Goal: Check status: Check status

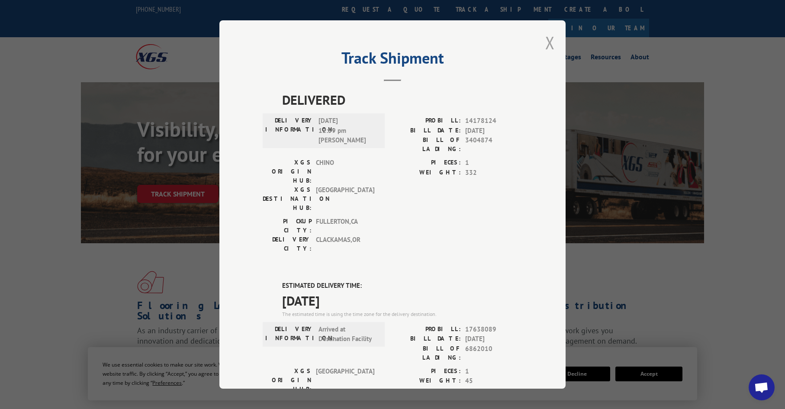
click at [549, 47] on button "Close modal" at bounding box center [550, 42] width 10 height 23
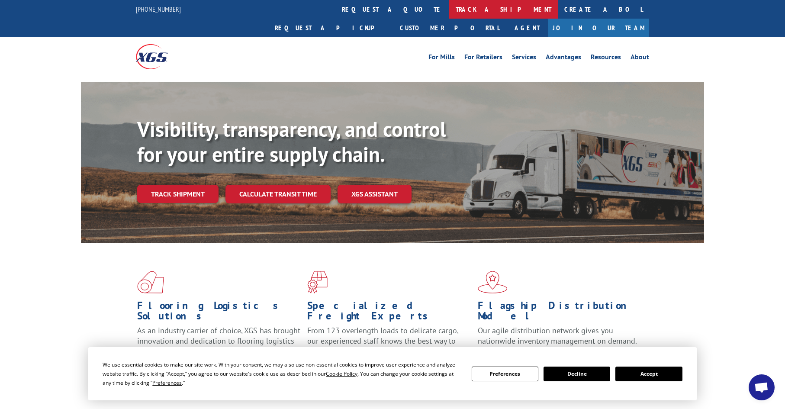
drag, startPoint x: 389, startPoint y: 4, endPoint x: 389, endPoint y: 16, distance: 11.7
click at [449, 4] on link "track a shipment" at bounding box center [503, 9] width 109 height 19
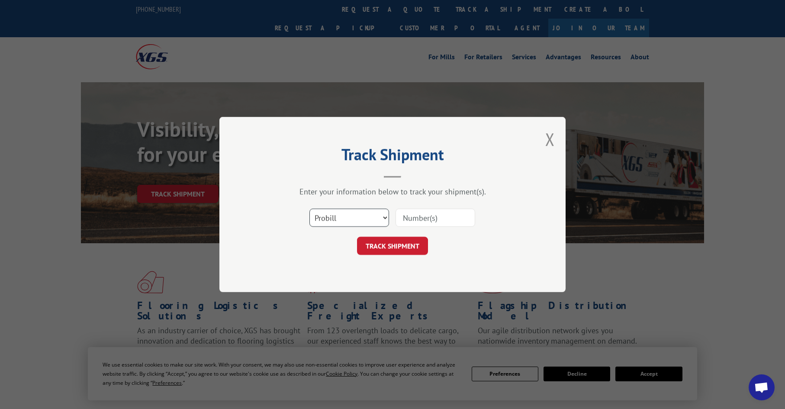
click at [356, 215] on select "Select category... Probill BOL PO" at bounding box center [349, 218] width 80 height 18
select select "po"
click at [309, 209] on select "Select category... Probill BOL PO" at bounding box center [349, 218] width 80 height 18
paste input "08503635"
type input "08503635"
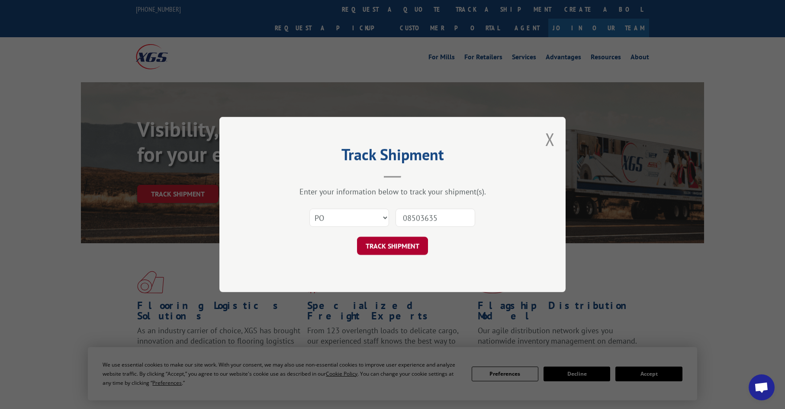
click at [418, 251] on button "TRACK SHIPMENT" at bounding box center [392, 246] width 71 height 18
